Goal: Task Accomplishment & Management: Use online tool/utility

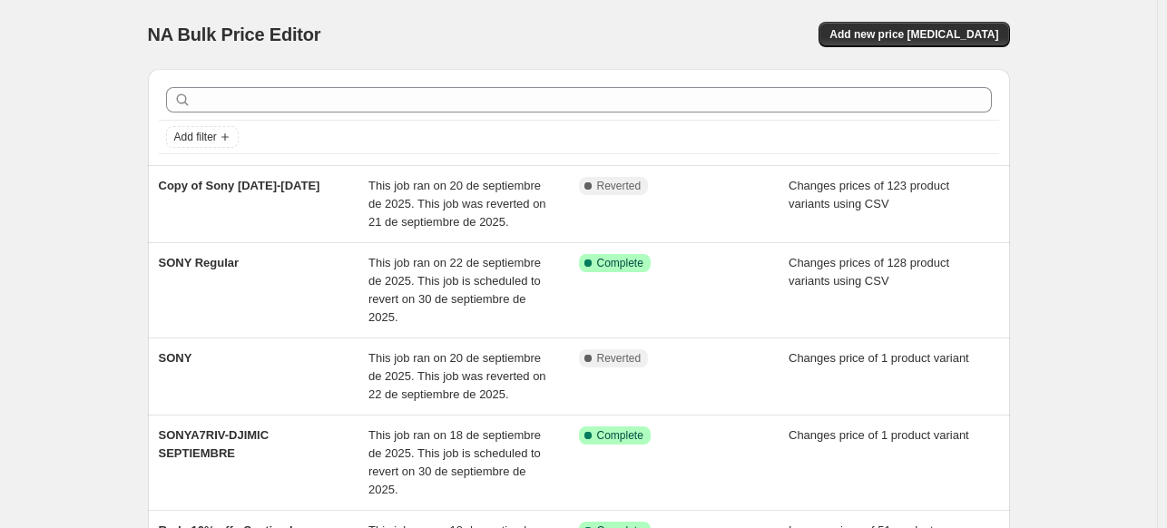
click at [952, 50] on div "NA Bulk Price Editor. This page is ready NA Bulk Price Editor Add new price [ME…" at bounding box center [579, 34] width 862 height 69
click at [951, 41] on span "Add new price [MEDICAL_DATA]" at bounding box center [914, 34] width 169 height 15
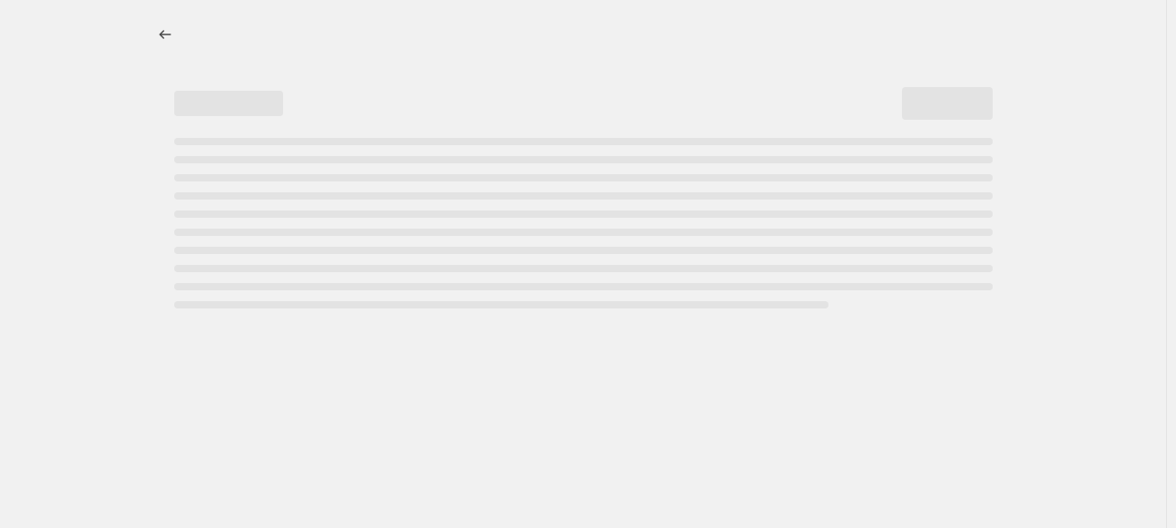
select select "percentage"
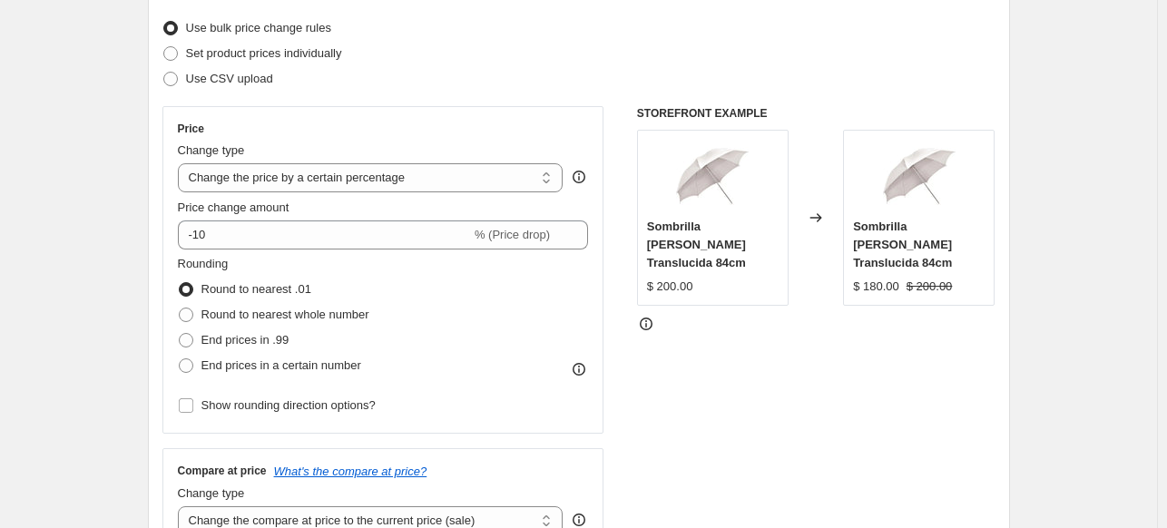
scroll to position [196, 0]
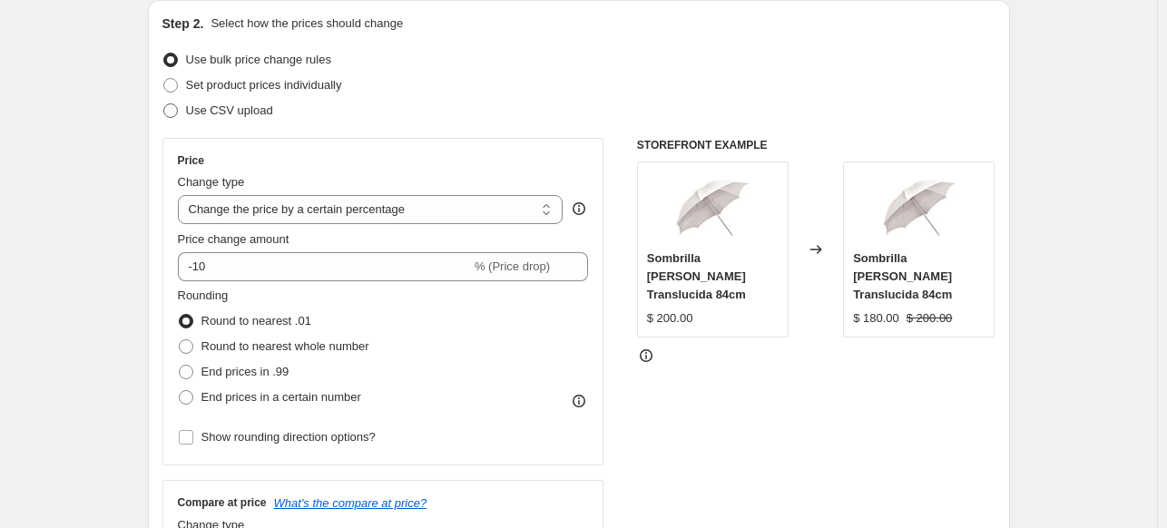
click at [222, 115] on span "Use CSV upload" at bounding box center [229, 110] width 87 height 14
click at [164, 104] on input "Use CSV upload" at bounding box center [163, 103] width 1 height 1
radio input "true"
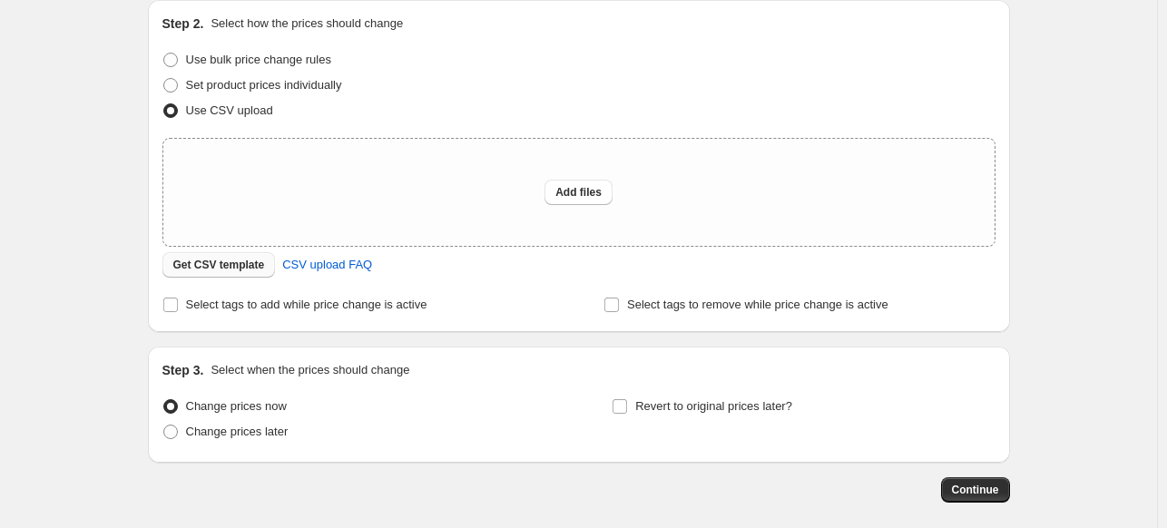
click at [234, 268] on span "Get CSV template" at bounding box center [219, 265] width 92 height 15
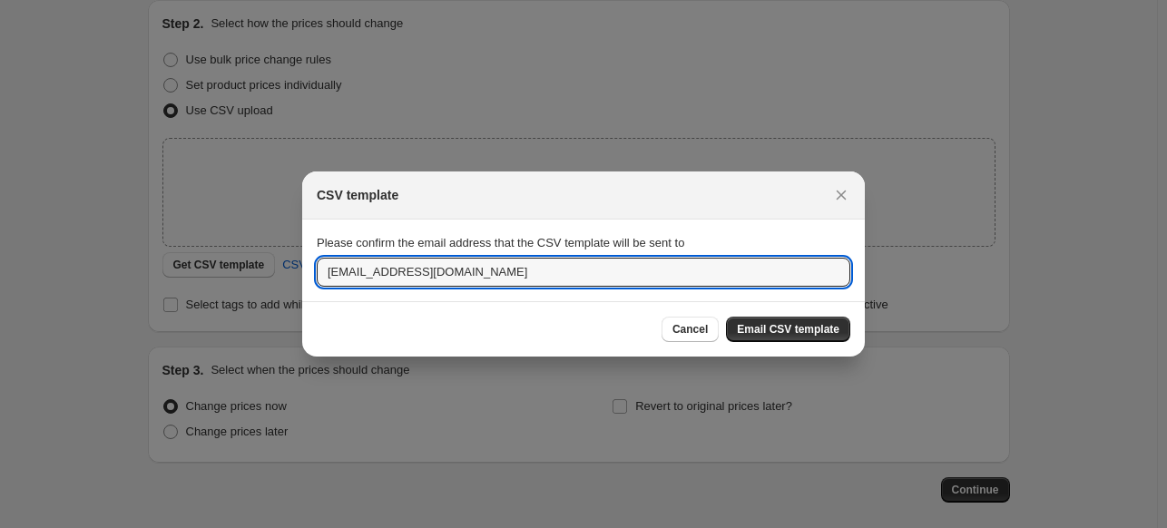
drag, startPoint x: 357, startPoint y: 275, endPoint x: 280, endPoint y: 290, distance: 77.6
type input "[EMAIL_ADDRESS][DOMAIN_NAME]"
click at [771, 329] on span "Email CSV template" at bounding box center [788, 329] width 103 height 15
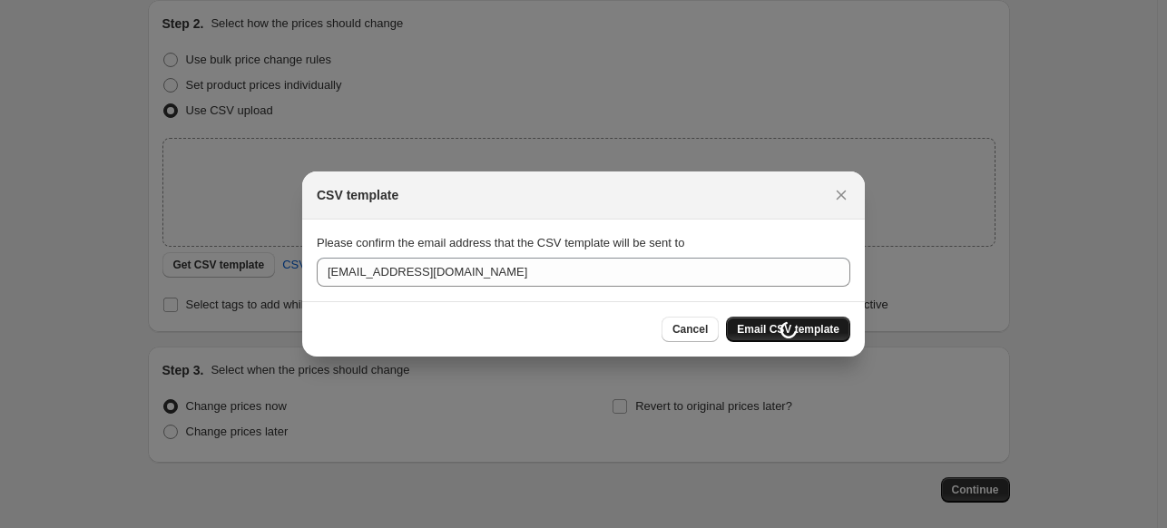
scroll to position [196, 0]
